Goal: Check status: Check status

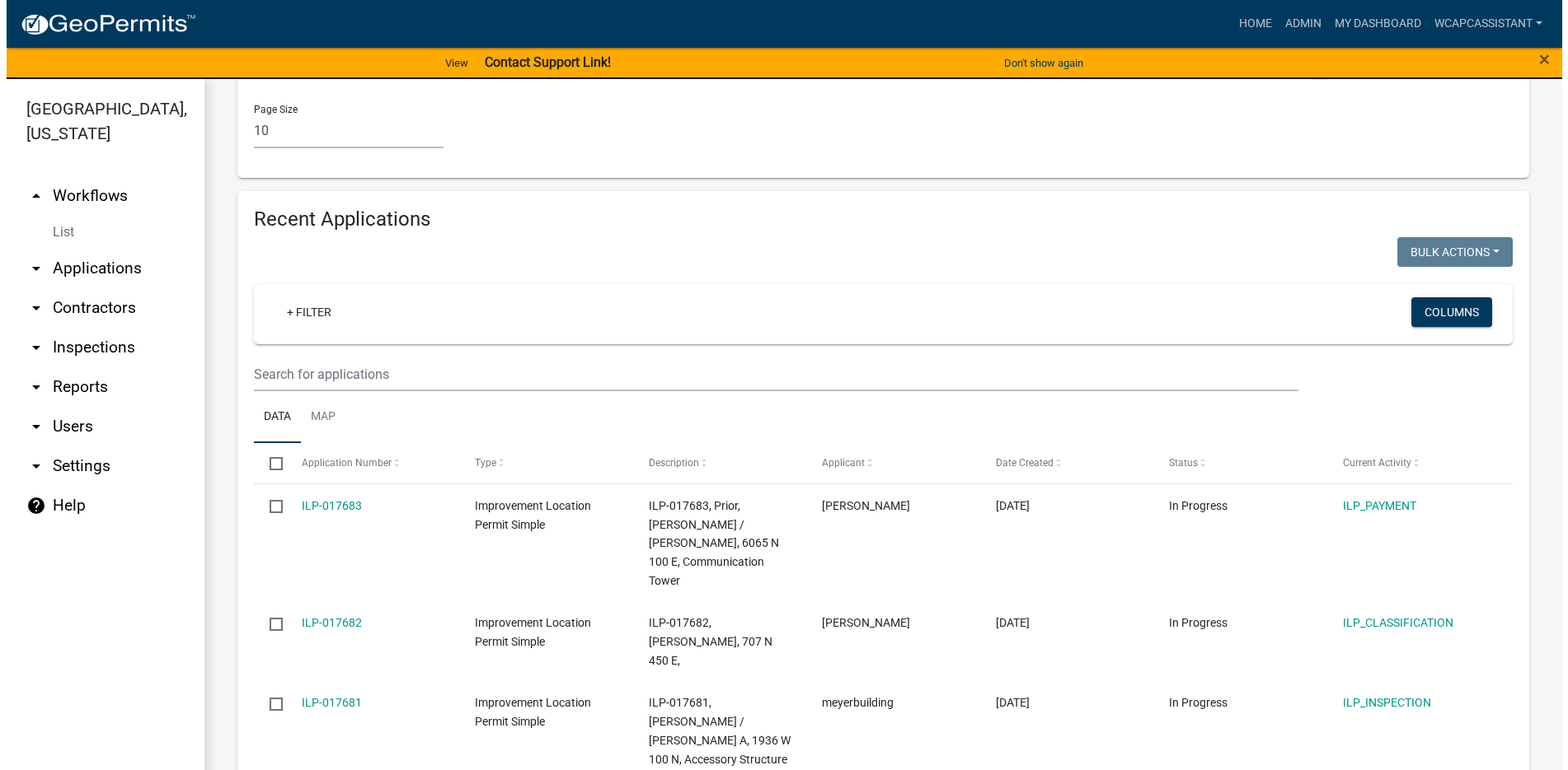
scroll to position [1648, 0]
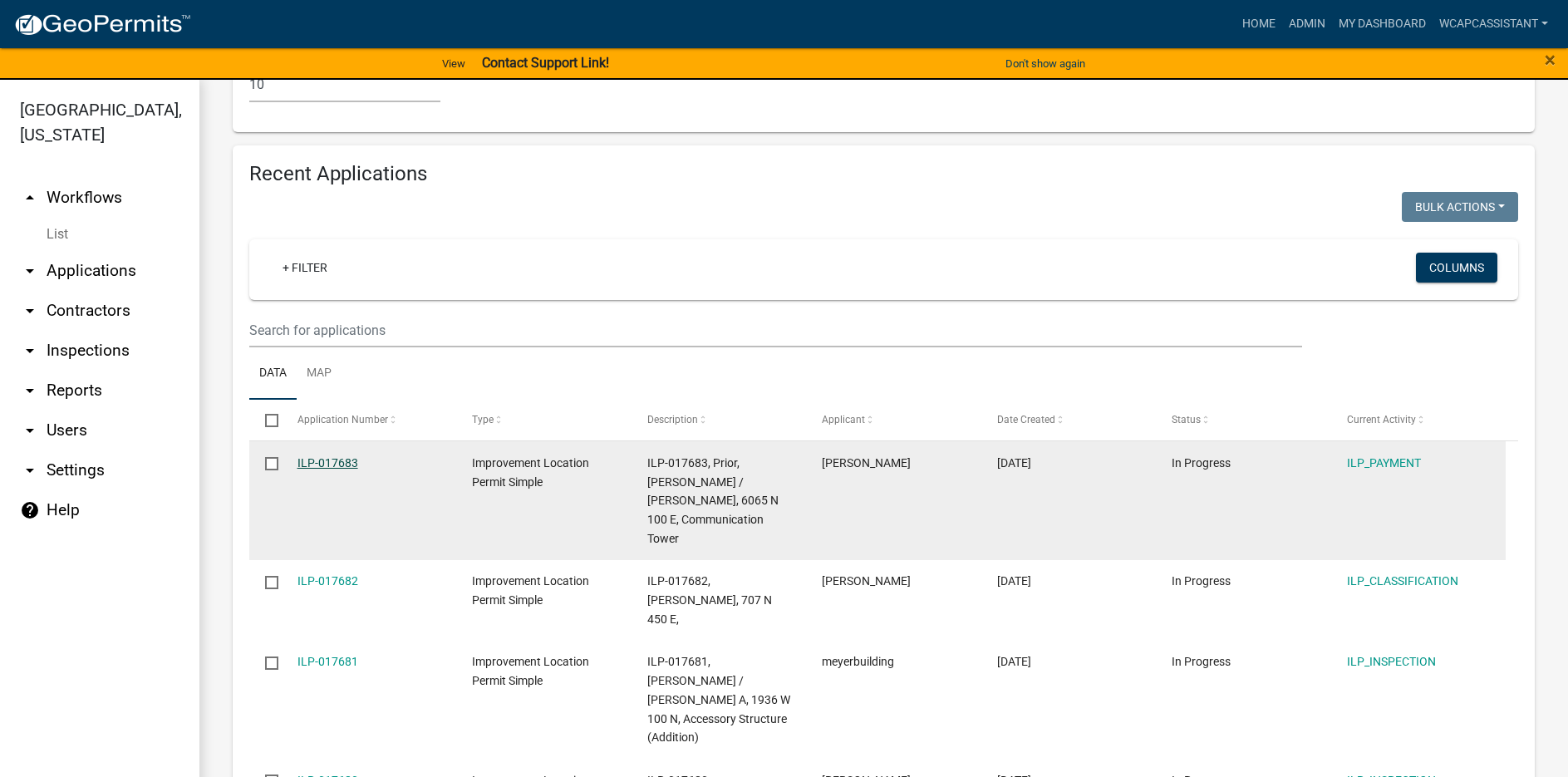
click at [340, 456] on link "ILP-017683" at bounding box center [328, 463] width 61 height 14
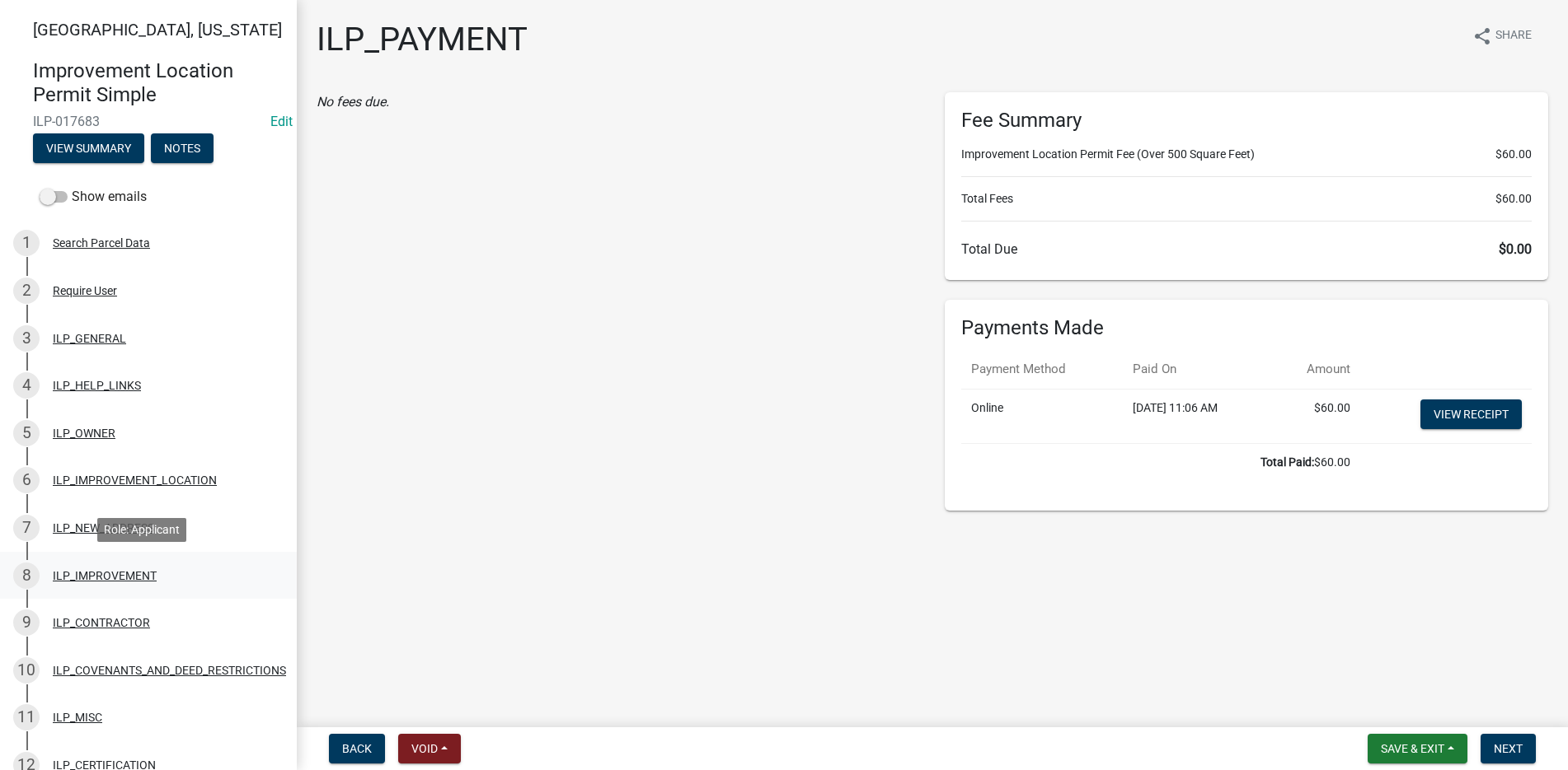
click at [113, 567] on div "8 ILP_IMPROVEMENT" at bounding box center [142, 576] width 257 height 26
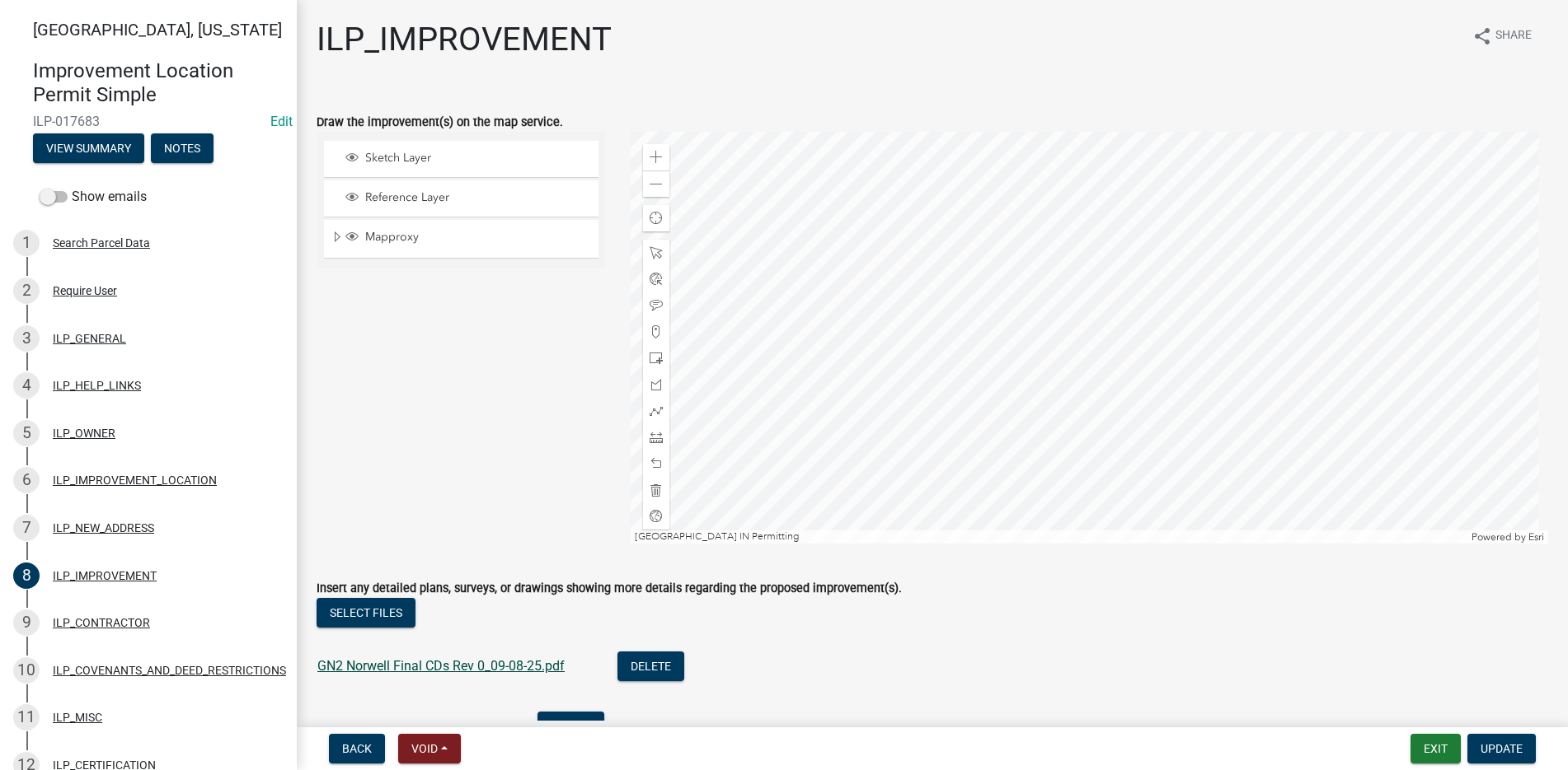
click at [389, 660] on link "GN2 Norwell Final CDs Rev 0_09-08-25.pdf" at bounding box center [440, 666] width 247 height 15
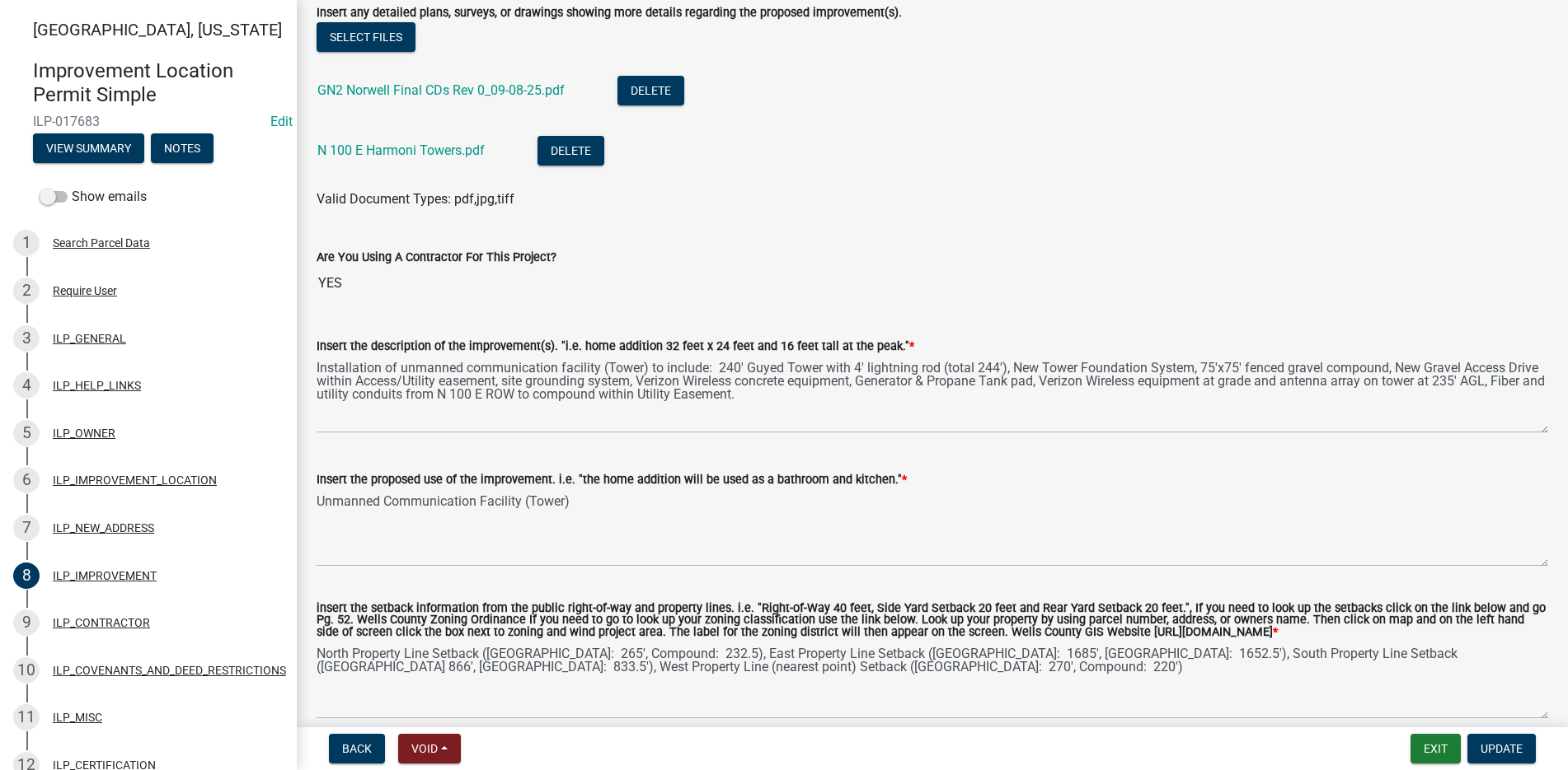
scroll to position [577, 0]
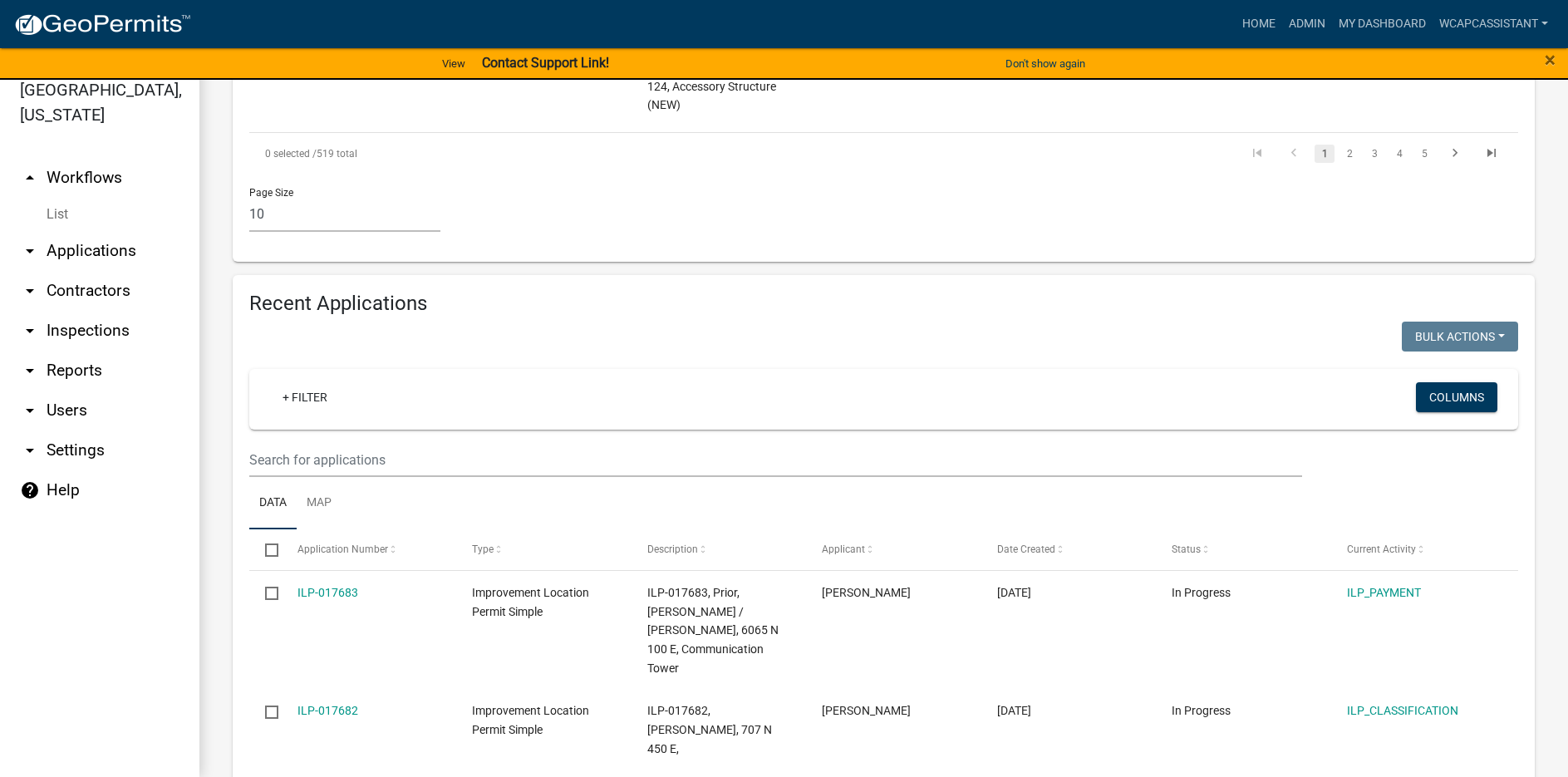
scroll to position [1476, 0]
